Goal: Task Accomplishment & Management: Complete application form

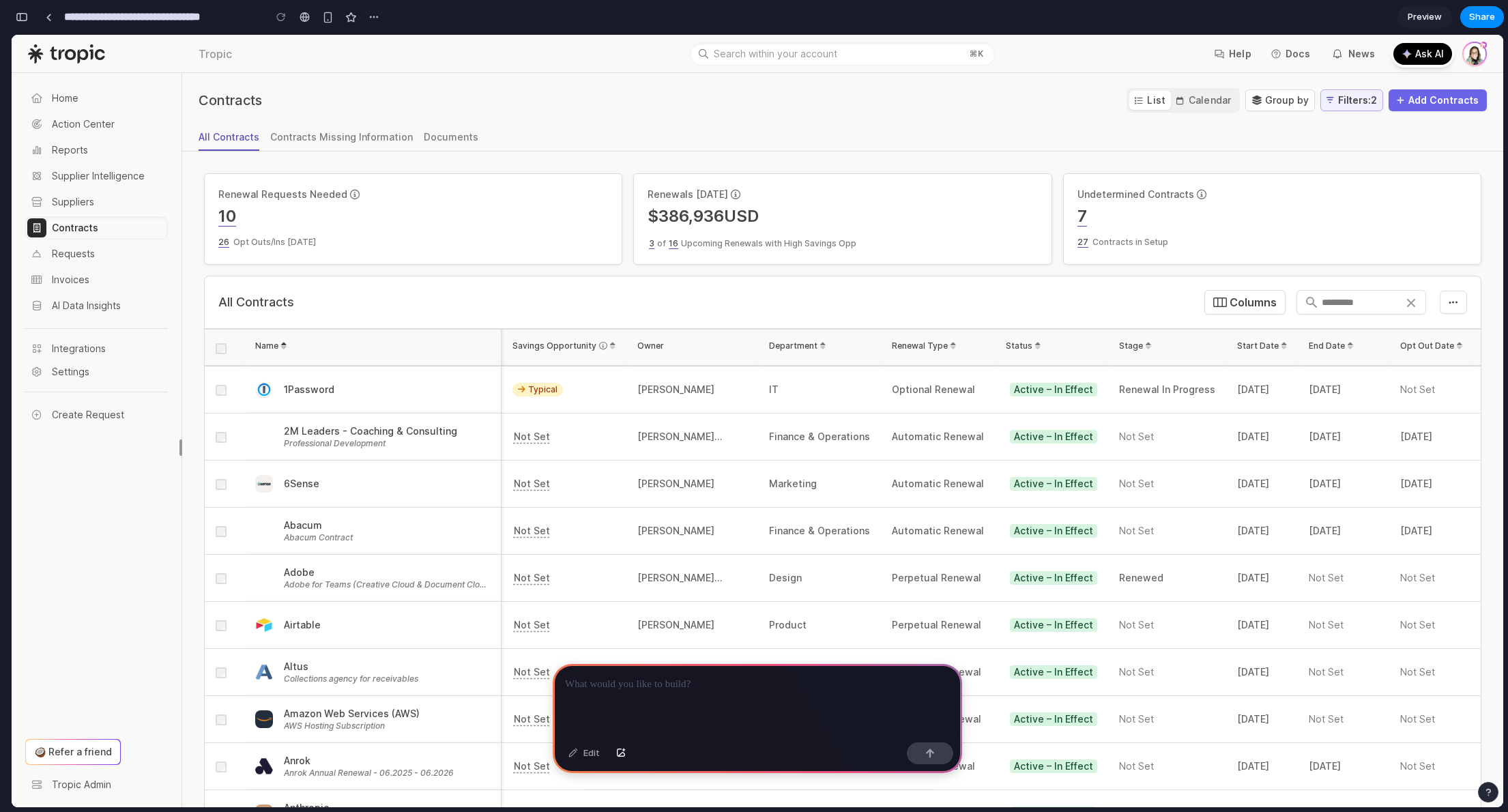
click at [703, 680] on p at bounding box center [757, 684] width 385 height 16
click at [323, 139] on div "Contracts Missing Information" at bounding box center [342, 137] width 143 height 14
click at [766, 689] on div at bounding box center [757, 700] width 409 height 73
click at [1434, 101] on span "Add Contracts" at bounding box center [1443, 100] width 70 height 14
click at [1189, 98] on span "Calendar" at bounding box center [1210, 100] width 43 height 14
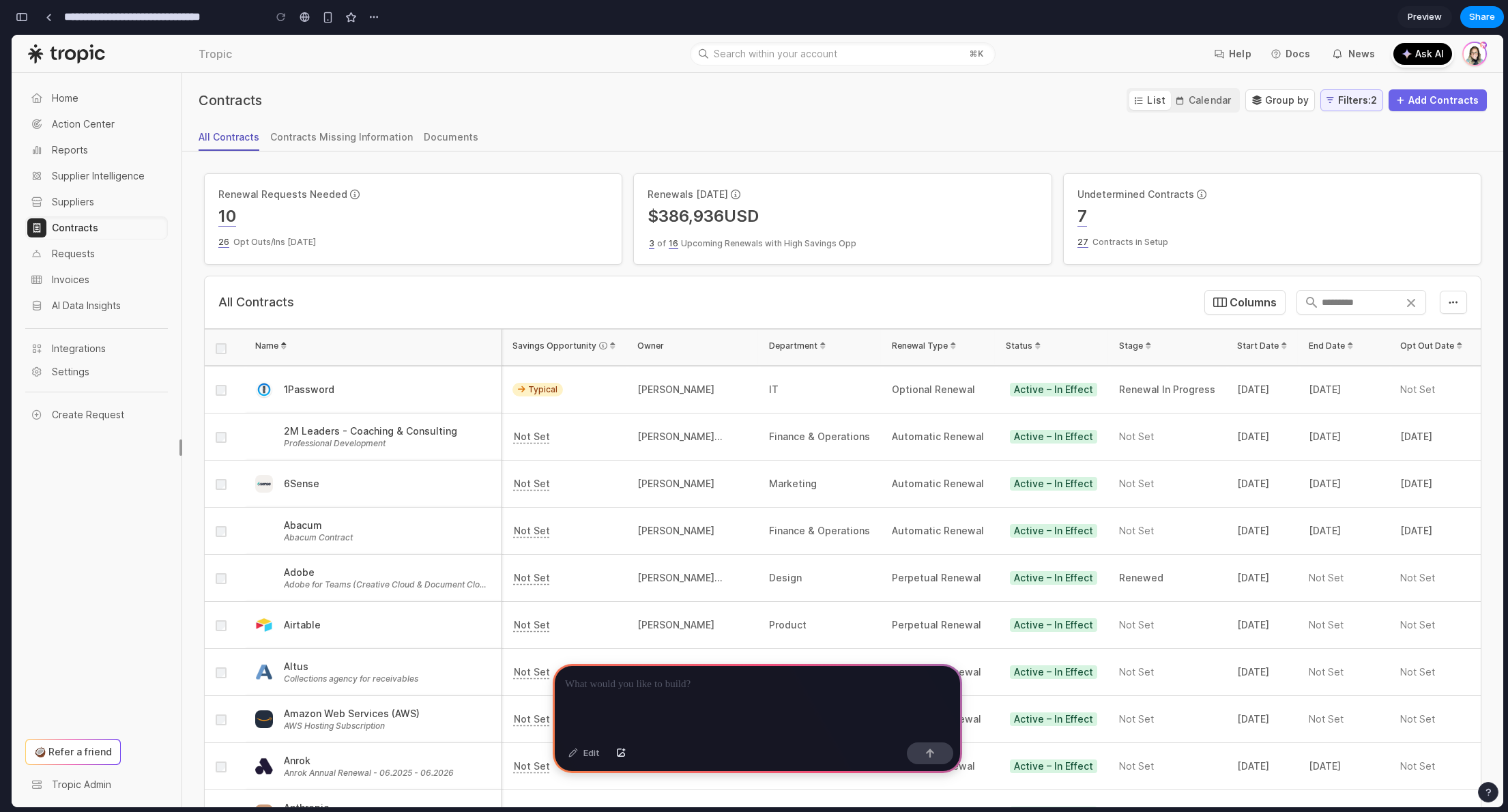
click at [1147, 101] on span "List" at bounding box center [1156, 100] width 18 height 14
click at [1250, 101] on div "Group by" at bounding box center [1280, 100] width 70 height 22
click at [1345, 107] on span "Filters: 2" at bounding box center [1357, 100] width 39 height 14
click at [1418, 100] on span "Add Contracts" at bounding box center [1443, 100] width 70 height 14
